Goal: Transaction & Acquisition: Purchase product/service

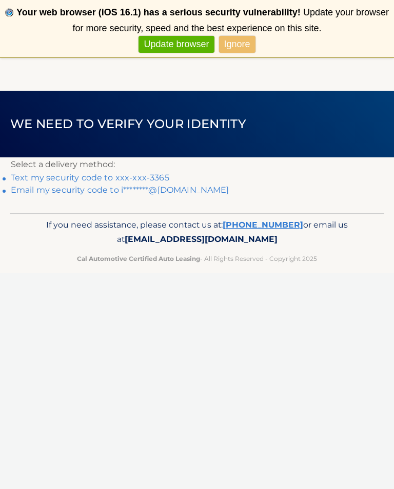
click at [175, 194] on link "Email my security code to i********@[DOMAIN_NAME]" at bounding box center [120, 190] width 218 height 10
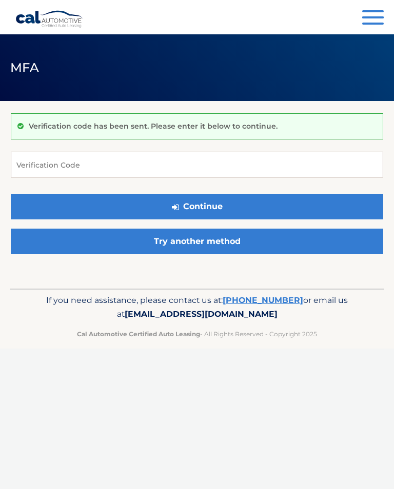
click at [187, 169] on input "Verification Code" at bounding box center [197, 165] width 372 height 26
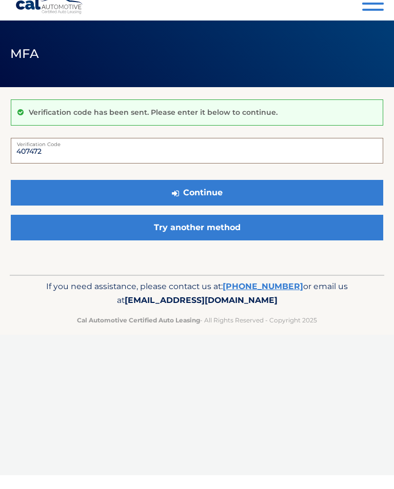
type input "407472"
click at [217, 194] on button "Continue" at bounding box center [197, 207] width 372 height 26
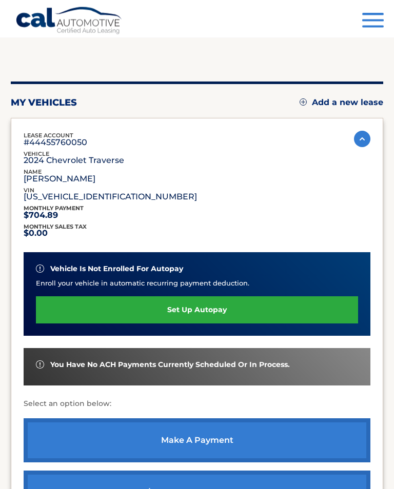
scroll to position [67, 0]
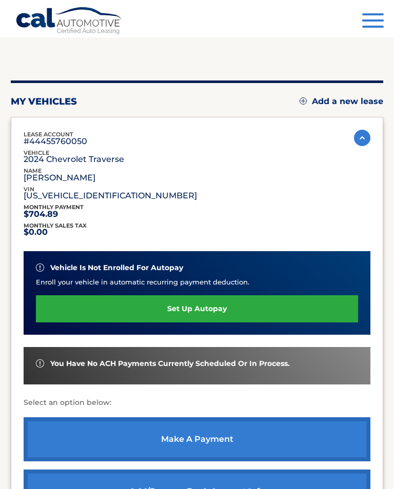
click at [242, 433] on link "make a payment" at bounding box center [197, 439] width 346 height 44
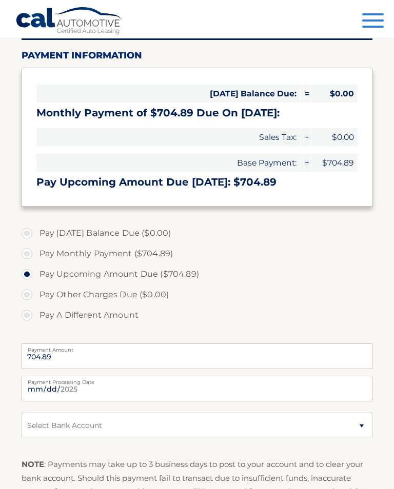
scroll to position [108, 0]
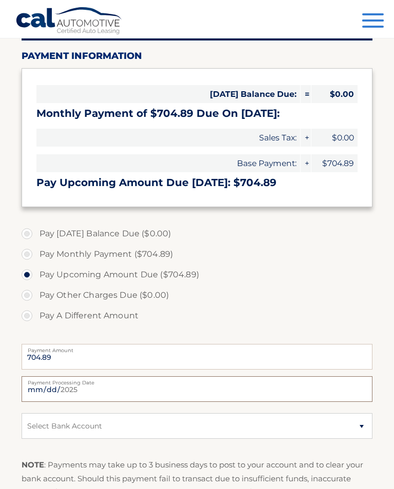
click at [249, 390] on input "2025-08-20" at bounding box center [197, 389] width 351 height 26
click at [337, 382] on label "Payment Processing Date" at bounding box center [197, 380] width 351 height 8
click at [337, 382] on input "2025-08-22" at bounding box center [197, 389] width 351 height 26
type input "2025-08-20"
click at [359, 421] on select "Select Bank Account Checking WEBSTER BANK, N.A. *****4901 Checking WELLS FARGO …" at bounding box center [197, 426] width 351 height 26
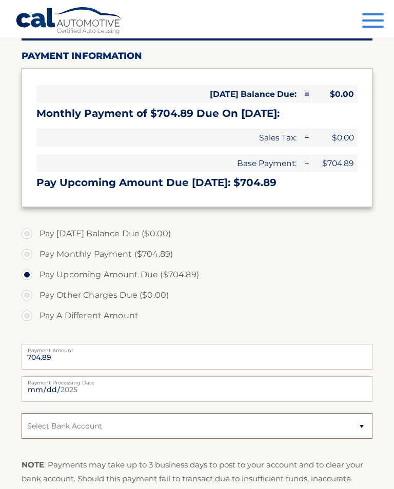
select select "ZGUzOTgxNzItNTJkNC00MGRkLWE0MGEtYzJiOWY2MWJiODJj"
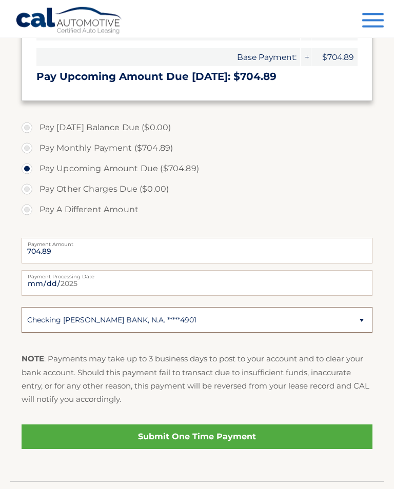
scroll to position [216, 0]
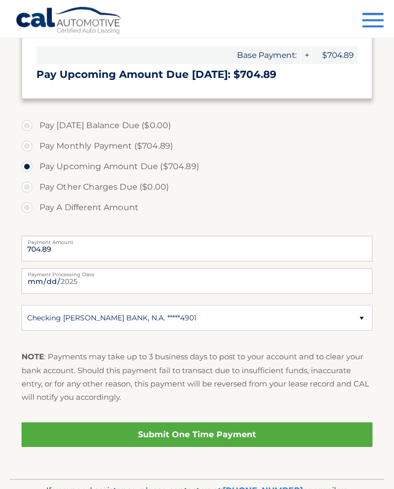
click at [226, 433] on link "Submit One Time Payment" at bounding box center [197, 435] width 351 height 25
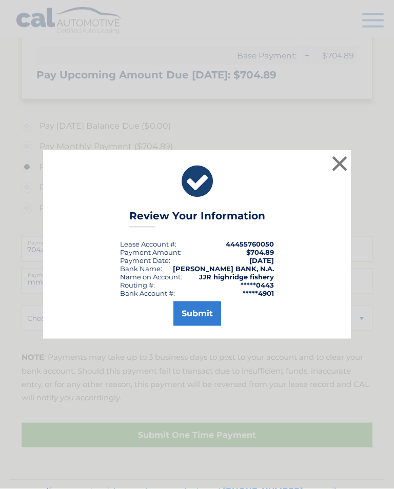
scroll to position [216, 0]
click at [202, 325] on button "Submit" at bounding box center [197, 313] width 48 height 25
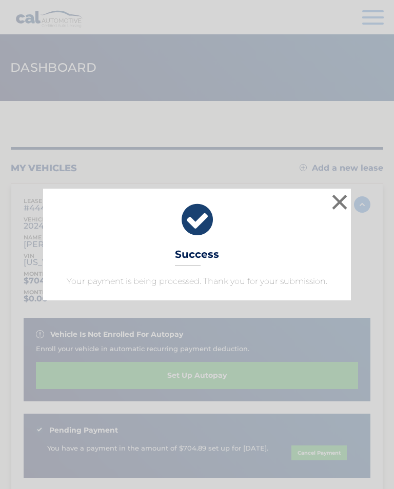
click at [341, 206] on button "×" at bounding box center [339, 202] width 20 height 20
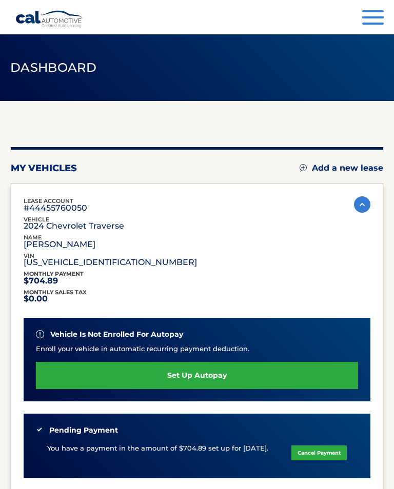
click at [365, 21] on button "Menu" at bounding box center [373, 18] width 22 height 17
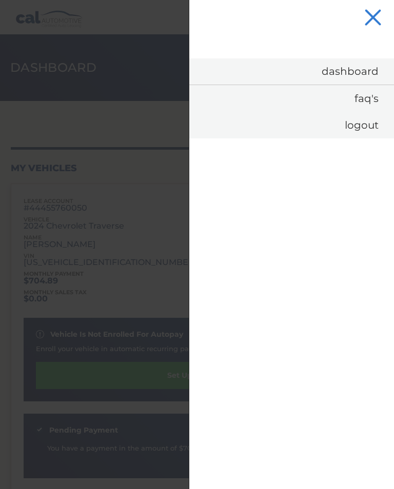
click at [364, 129] on link "Logout" at bounding box center [291, 125] width 204 height 27
